Goal: Information Seeking & Learning: Find specific fact

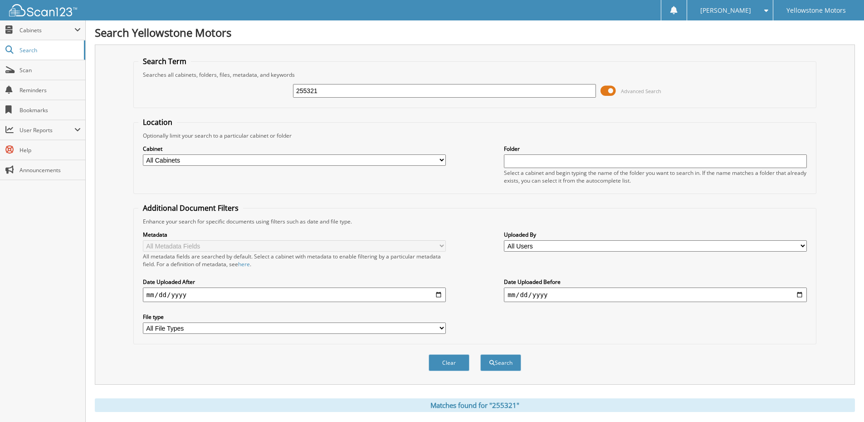
click at [337, 94] on input "255321" at bounding box center [444, 91] width 303 height 14
type input "255614"
click at [481, 354] on button "Search" at bounding box center [501, 362] width 41 height 17
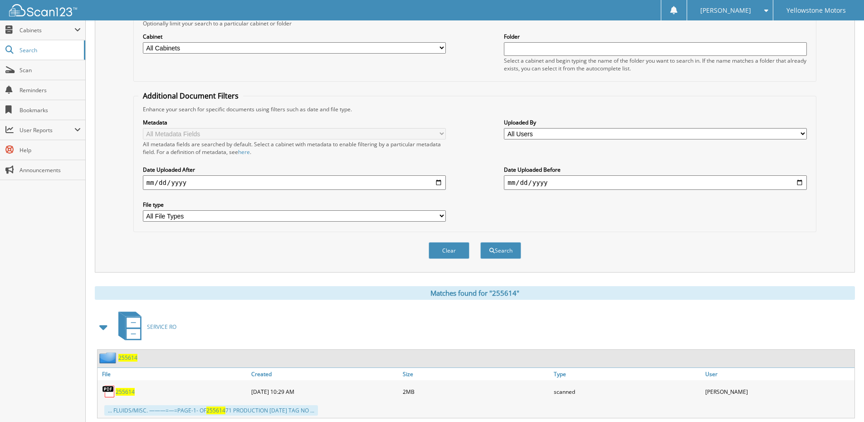
scroll to position [136, 0]
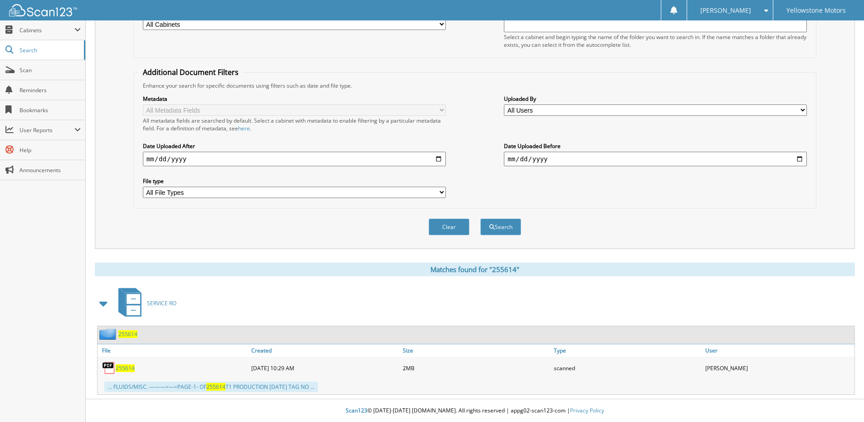
click at [126, 368] on span "255614" at bounding box center [125, 368] width 19 height 8
